Goal: Find specific page/section: Find specific page/section

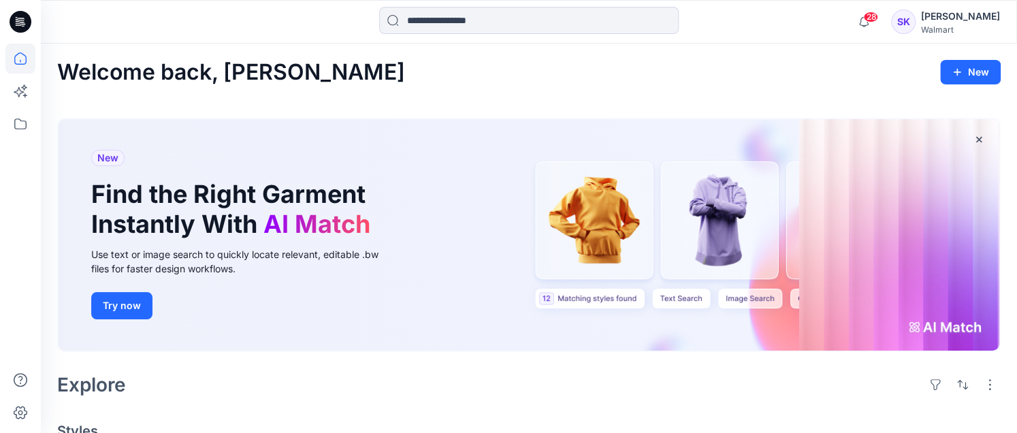
click at [30, 18] on icon at bounding box center [21, 22] width 22 height 22
click at [19, 59] on icon at bounding box center [20, 59] width 30 height 30
click at [27, 129] on icon at bounding box center [20, 124] width 30 height 30
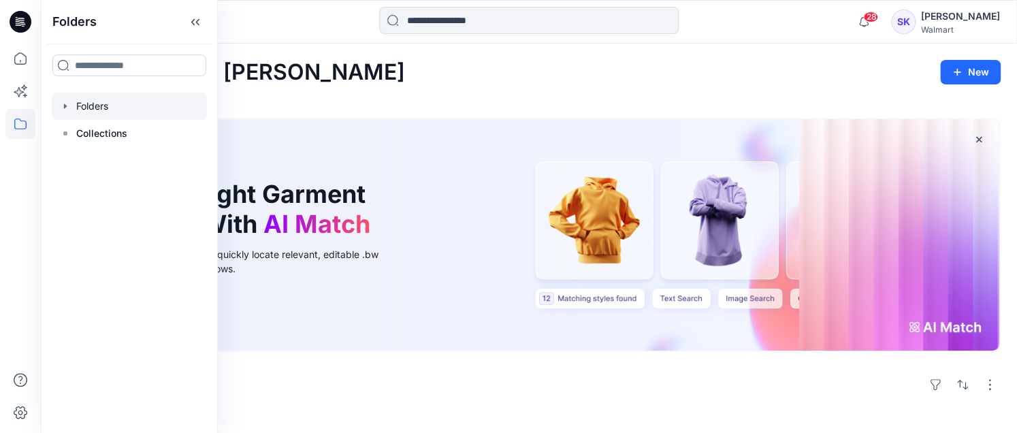
click at [71, 107] on div at bounding box center [129, 106] width 155 height 27
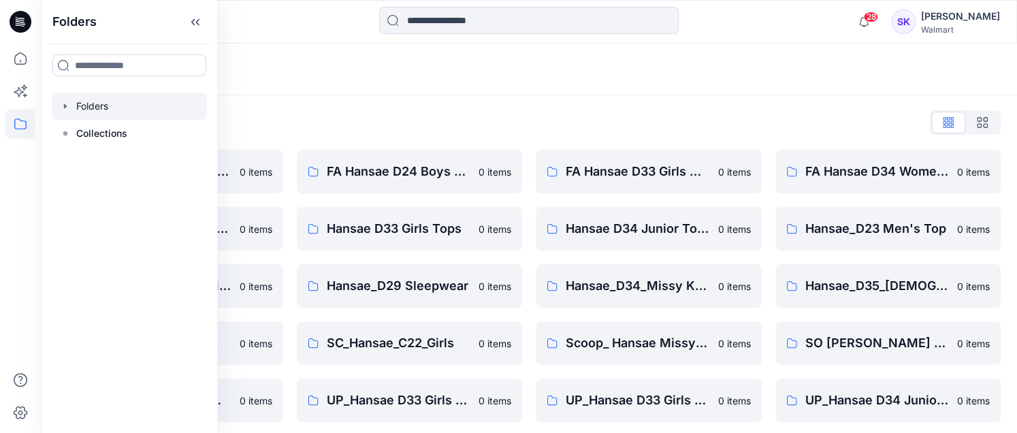
click at [521, 112] on div "Folders List" at bounding box center [528, 123] width 943 height 22
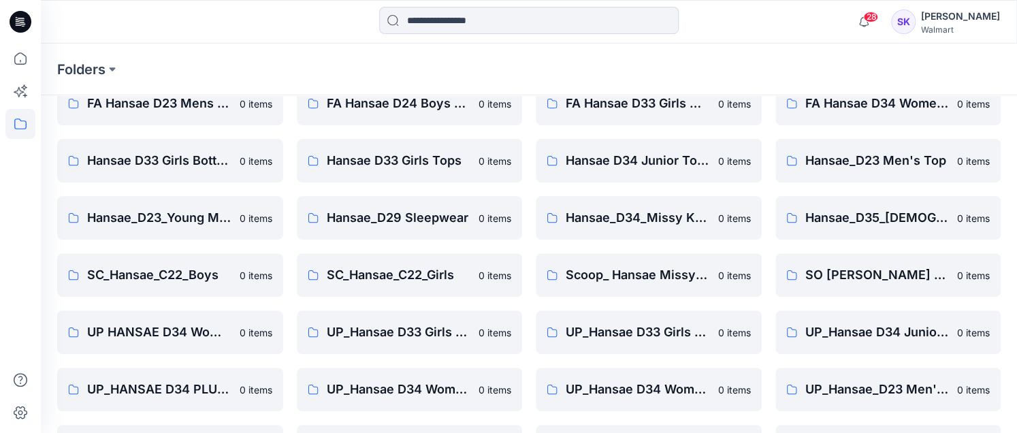
scroll to position [120, 0]
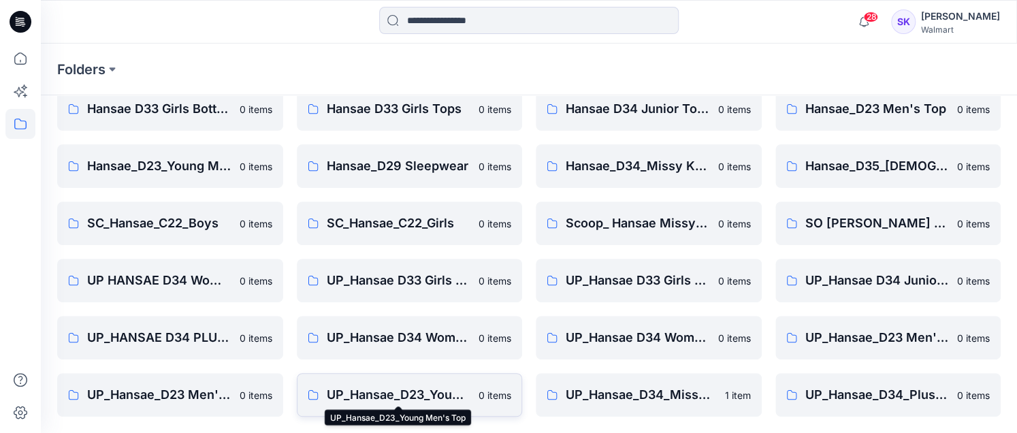
click at [421, 400] on p "UP_Hansae_D23_Young Men's Top" at bounding box center [399, 394] width 144 height 19
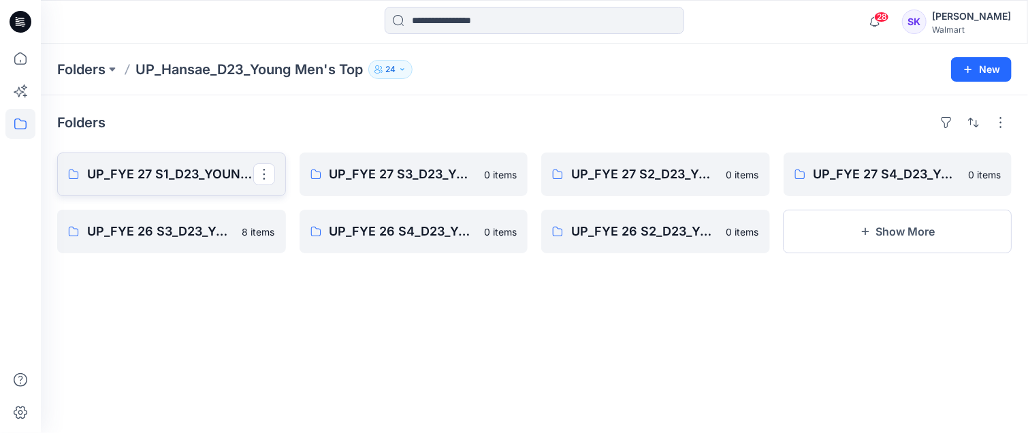
click at [208, 187] on link "UP_FYE 27 S1_D23_YOUNG MEN’S TOP HANSAE" at bounding box center [171, 174] width 229 height 44
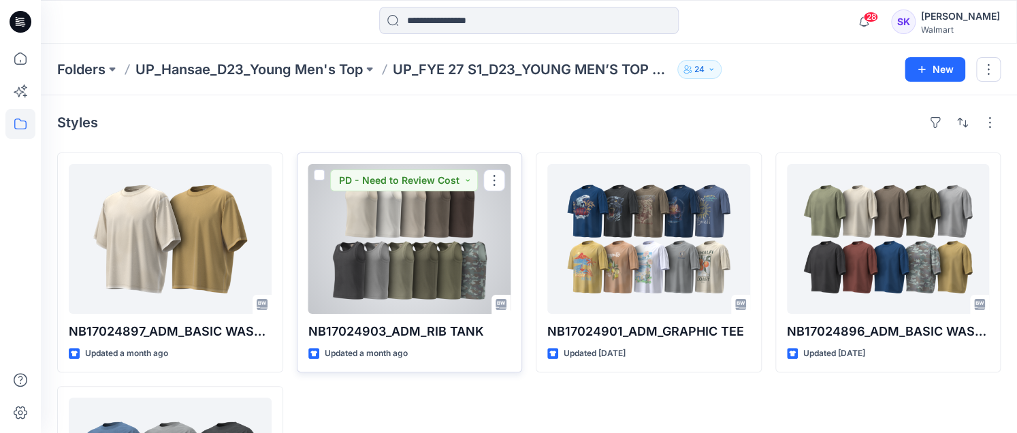
click at [430, 237] on div at bounding box center [409, 239] width 203 height 150
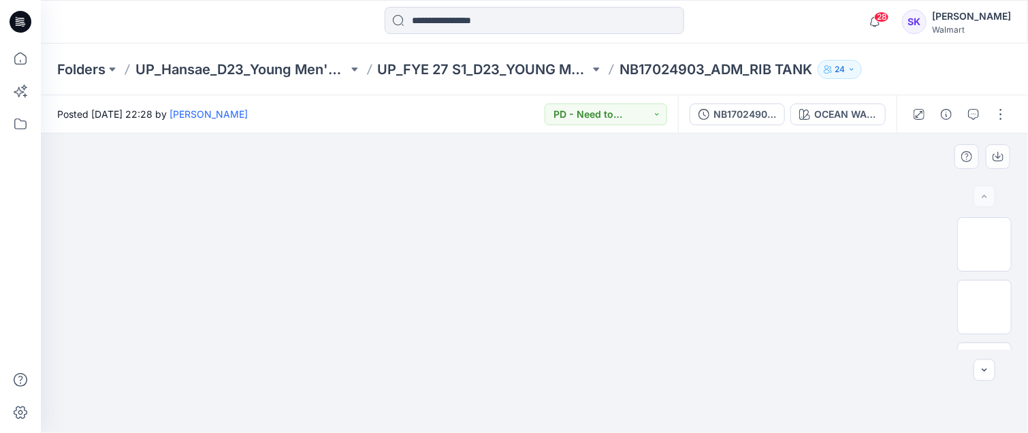
click at [877, 249] on div at bounding box center [534, 282] width 987 height 299
click at [984, 244] on img at bounding box center [984, 244] width 0 height 0
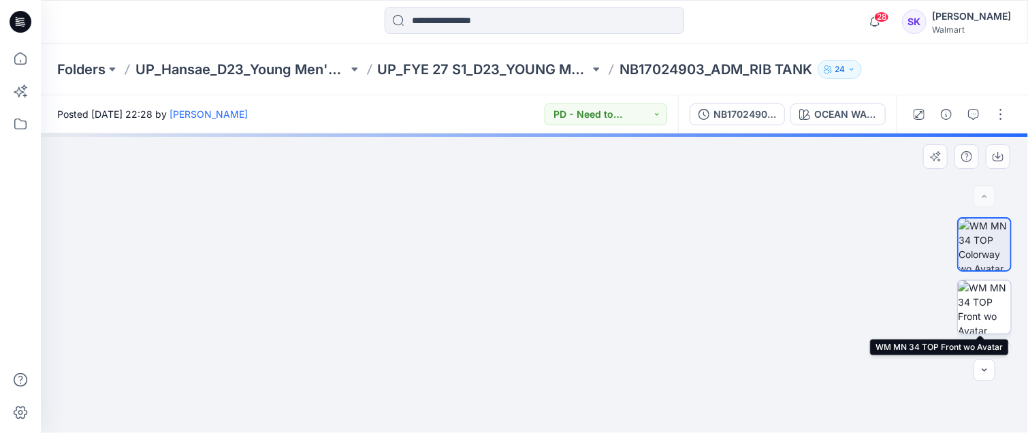
click at [978, 301] on img at bounding box center [984, 306] width 53 height 53
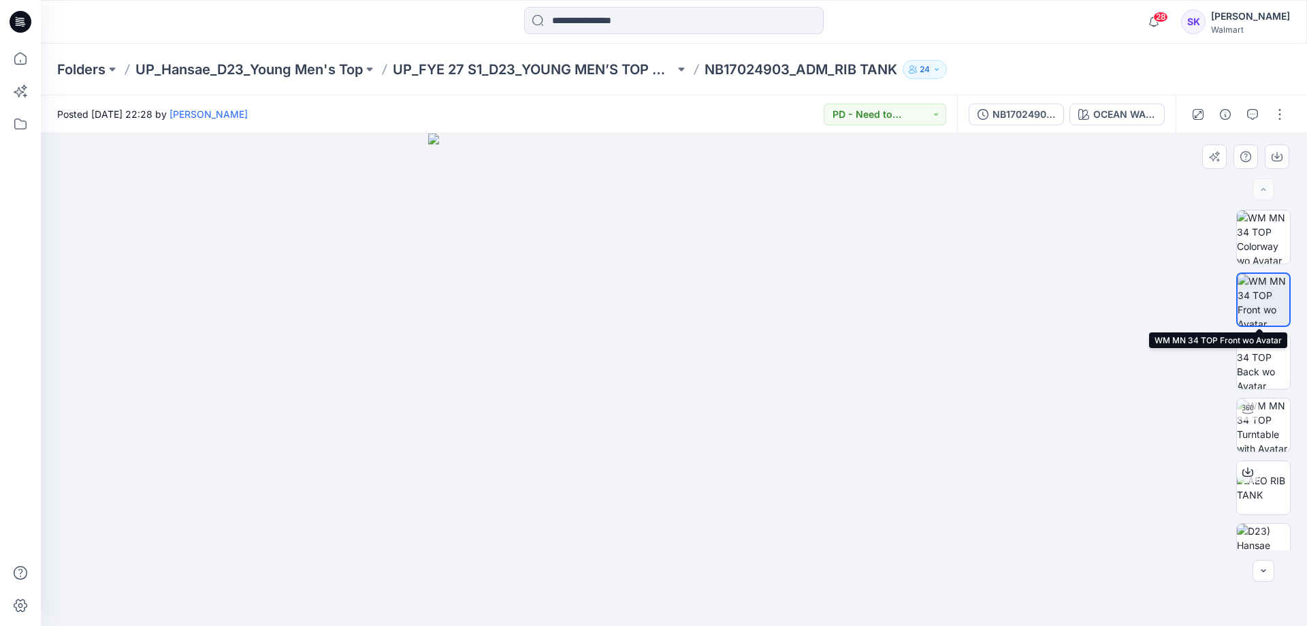
click at [1027, 291] on img at bounding box center [1263, 300] width 52 height 52
click at [1027, 367] on img at bounding box center [1263, 362] width 53 height 53
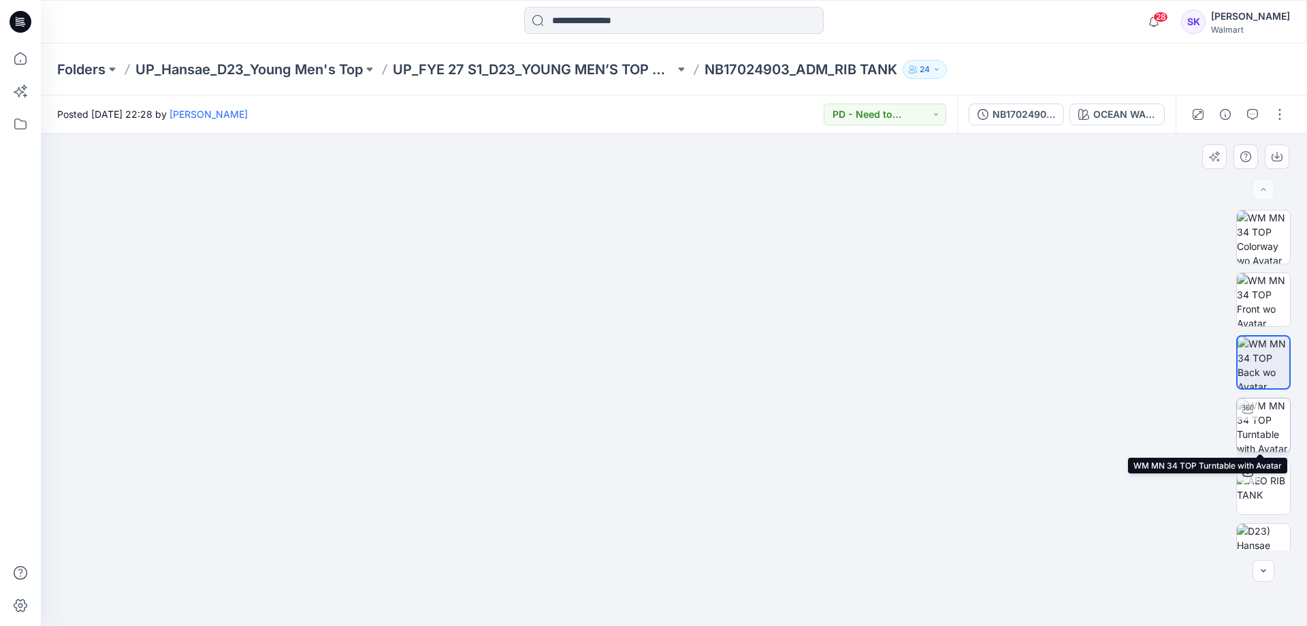
click at [1027, 423] on img at bounding box center [1263, 424] width 53 height 53
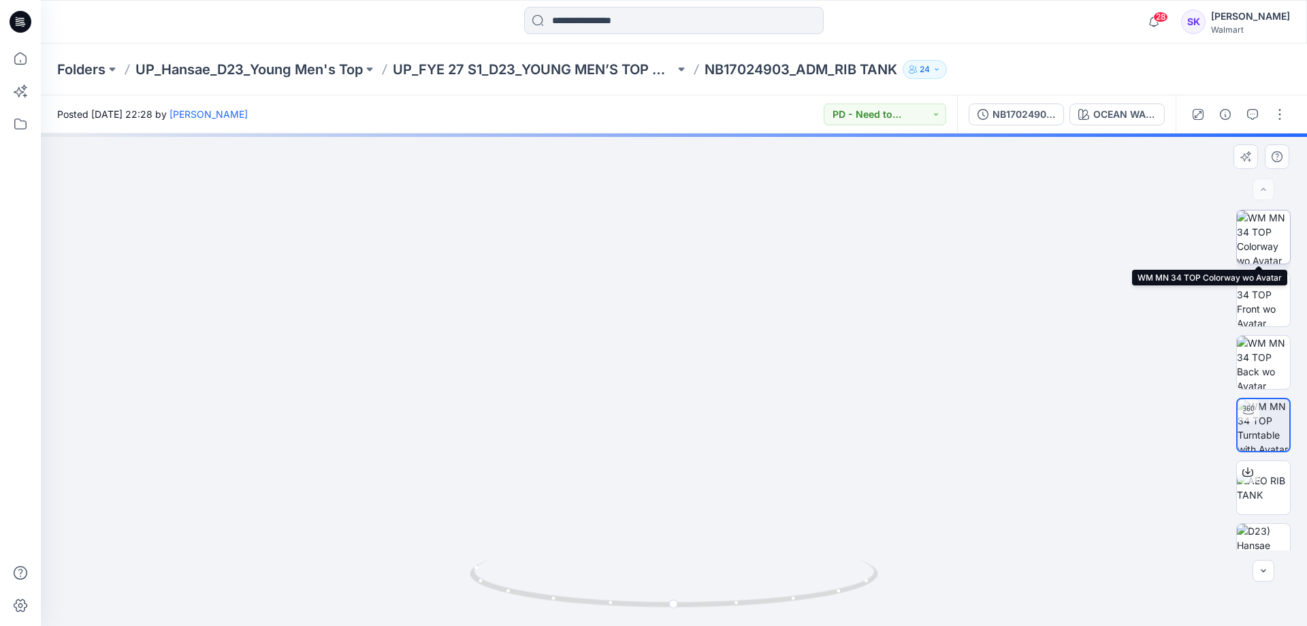
click at [1027, 231] on img at bounding box center [1263, 236] width 53 height 53
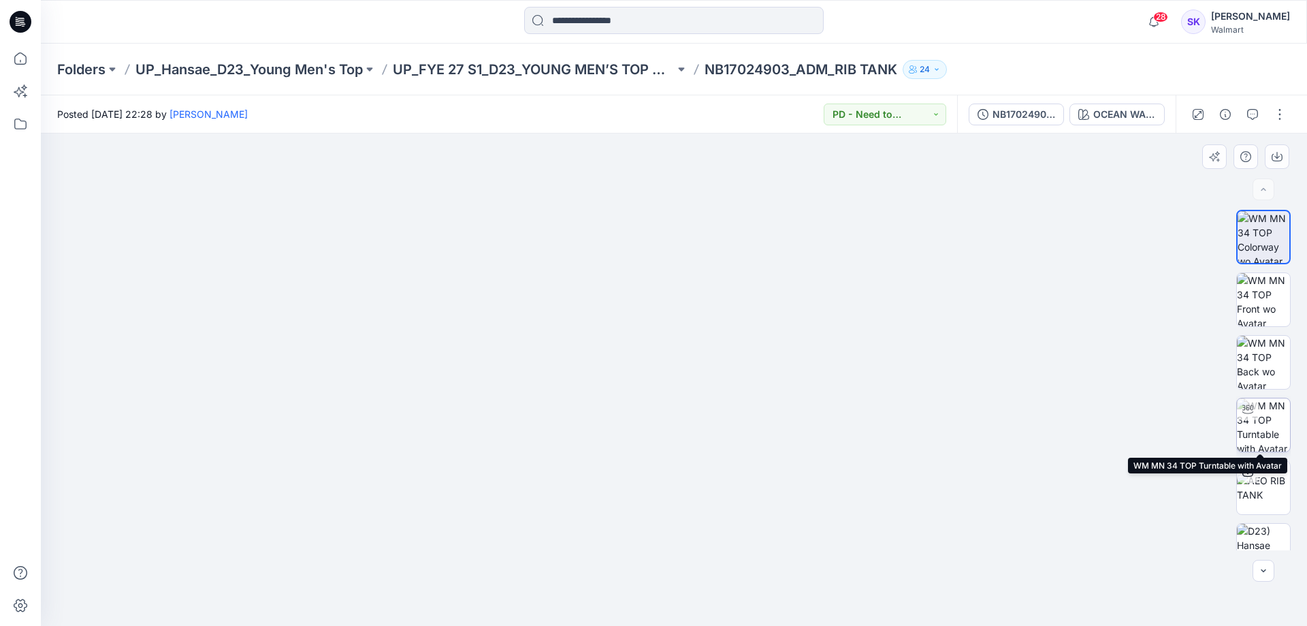
click at [1027, 425] on img at bounding box center [1263, 424] width 53 height 53
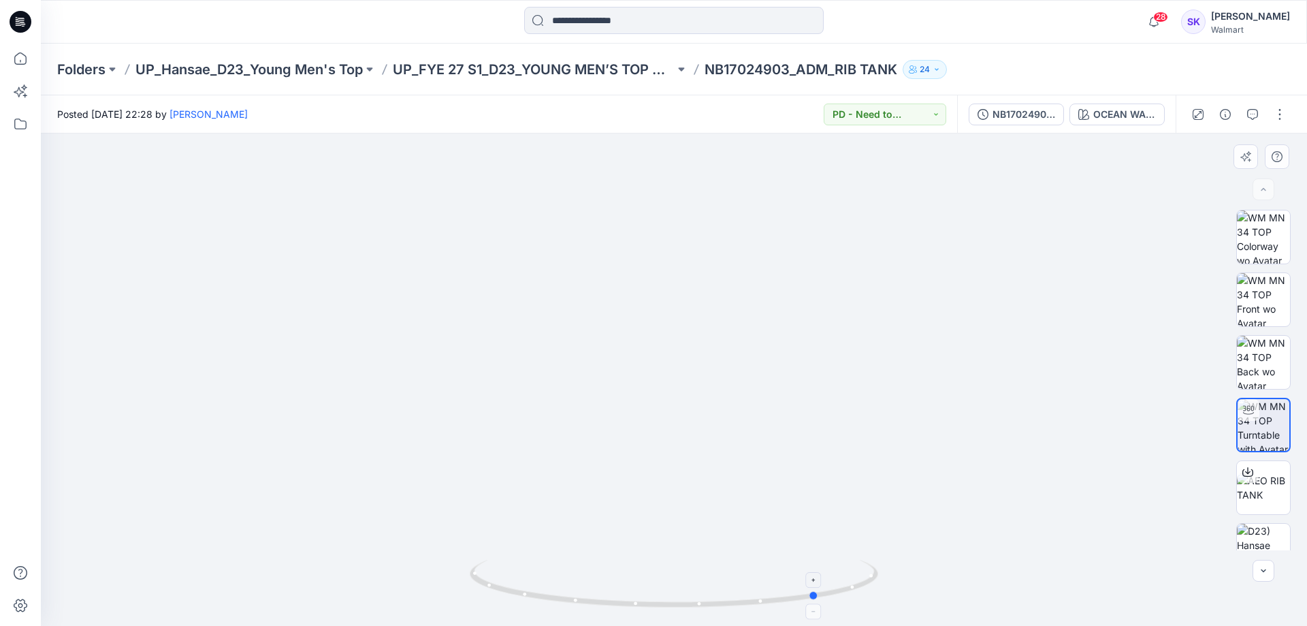
drag, startPoint x: 674, startPoint y: 609, endPoint x: 819, endPoint y: 600, distance: 145.2
click at [819, 432] on icon at bounding box center [676, 584] width 412 height 51
drag, startPoint x: 815, startPoint y: 598, endPoint x: 879, endPoint y: 582, distance: 66.5
click at [879, 432] on icon at bounding box center [676, 584] width 412 height 51
